Goal: Information Seeking & Learning: Compare options

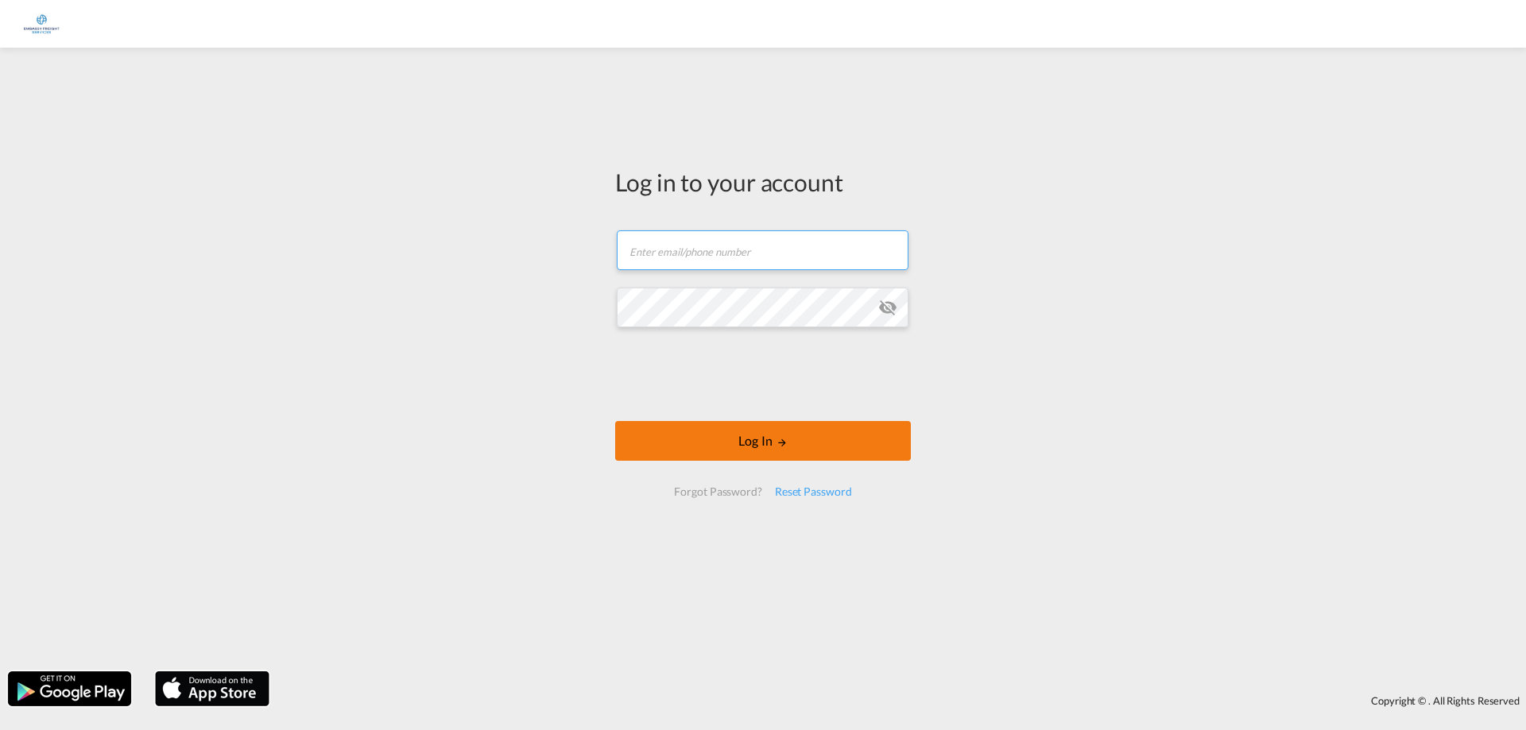
type input "[EMAIL_ADDRESS][DOMAIN_NAME]"
click at [773, 447] on button "Log In" at bounding box center [763, 441] width 296 height 40
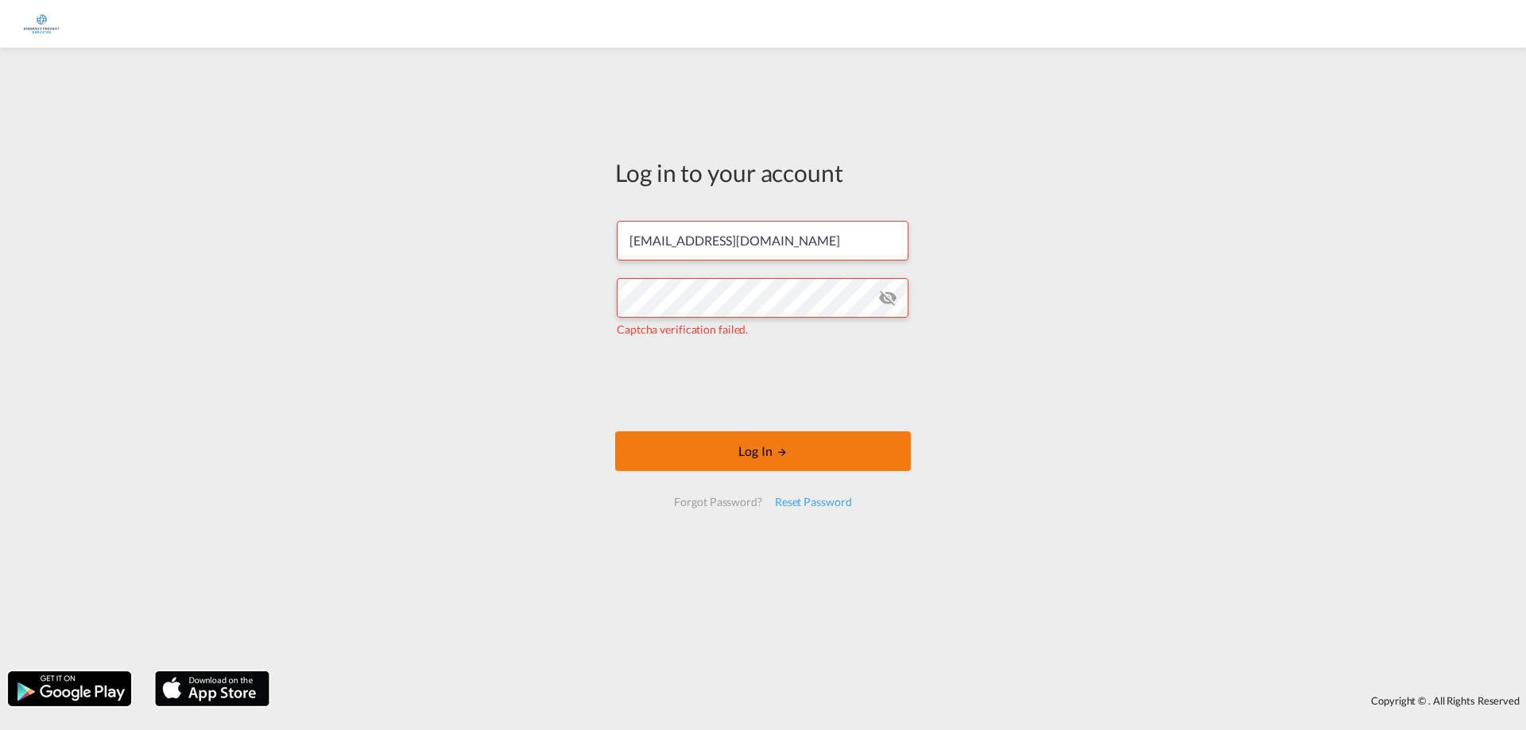
click at [836, 451] on button "Log In" at bounding box center [763, 452] width 296 height 40
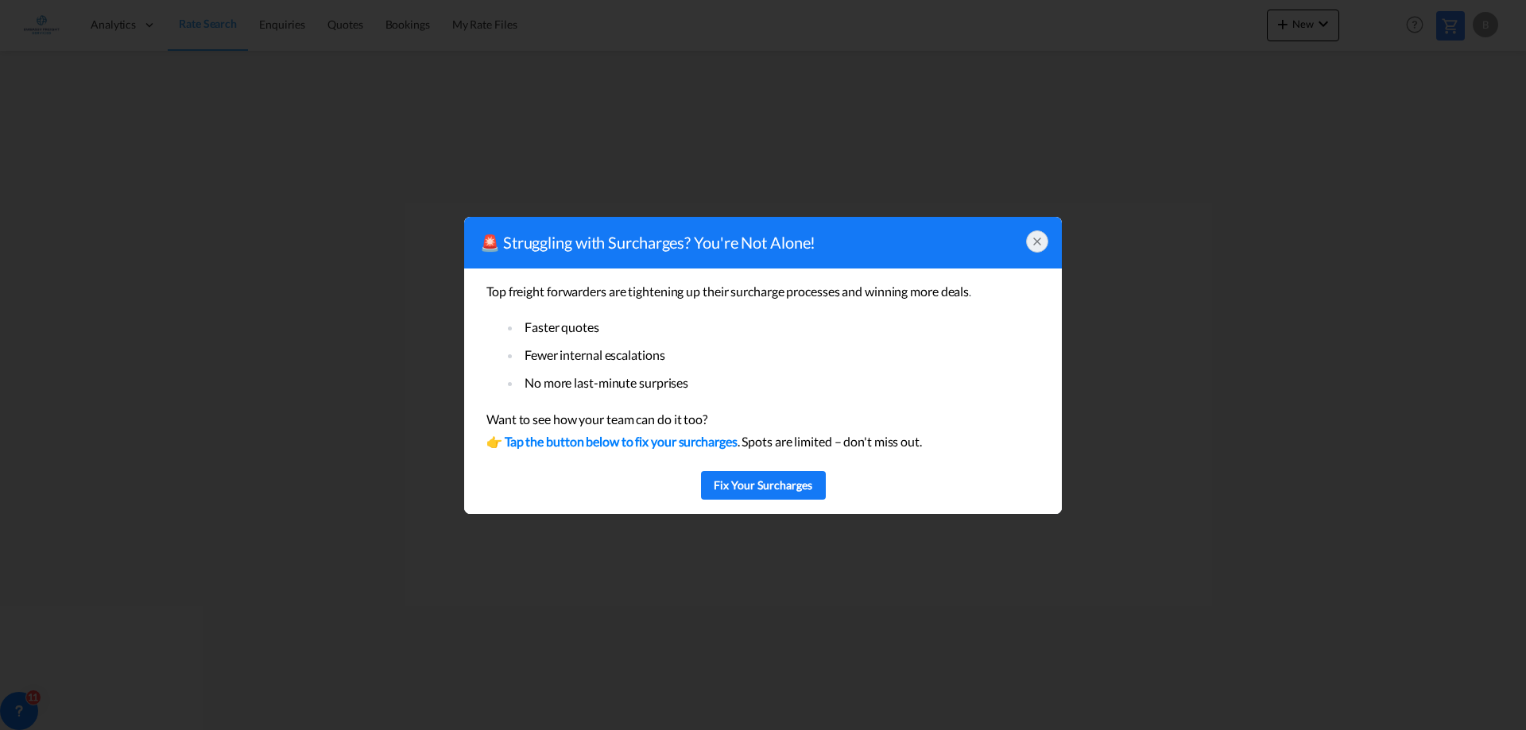
click at [1028, 234] on div at bounding box center [1037, 241] width 22 height 22
